Goal: Check status

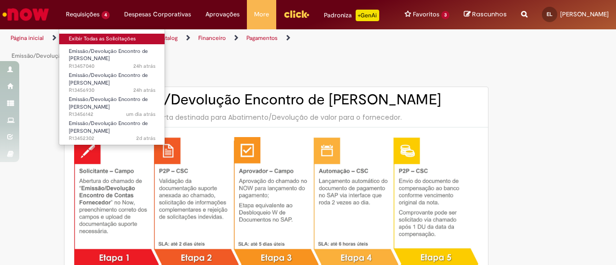
click at [75, 36] on link "Exibir Todas as Solicitações" at bounding box center [112, 39] width 106 height 11
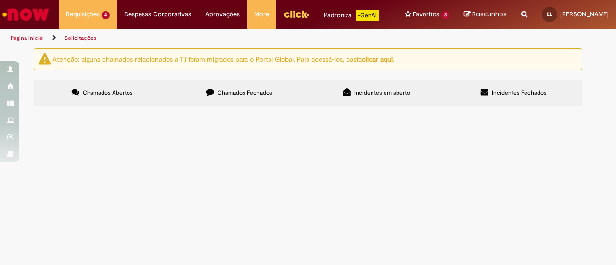
scroll to position [63, 0]
click at [0, 0] on span "Emissão/Devolução Encontro de [PERSON_NAME]" at bounding box center [0, 0] width 0 height 0
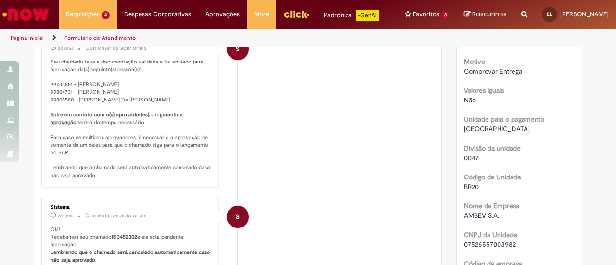
scroll to position [488, 0]
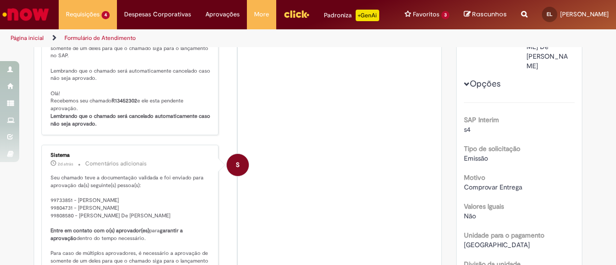
drag, startPoint x: 290, startPoint y: 143, endPoint x: 304, endPoint y: 62, distance: 83.1
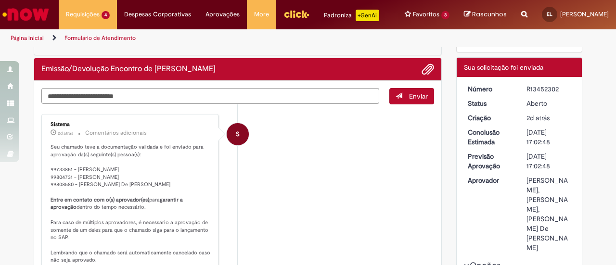
scroll to position [0, 0]
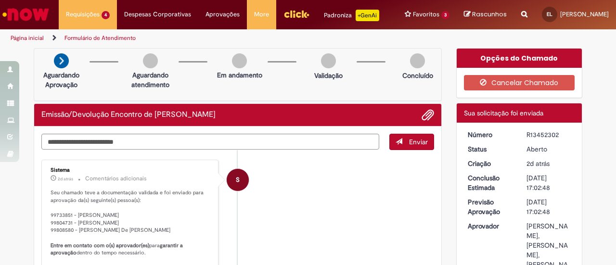
click at [530, 139] on div "R13452302" at bounding box center [548, 135] width 45 height 10
copy div "R13452302"
